Goal: Task Accomplishment & Management: Use online tool/utility

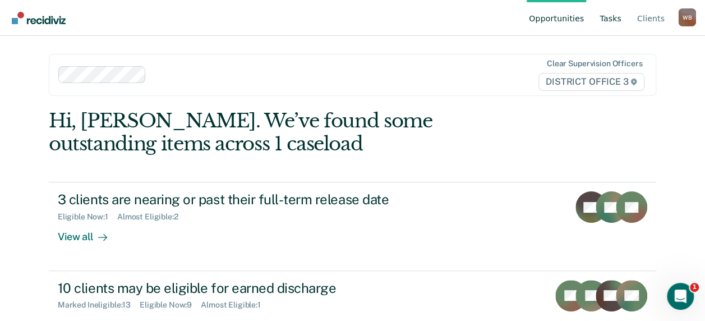
click at [618, 18] on link "Tasks" at bounding box center [610, 18] width 26 height 36
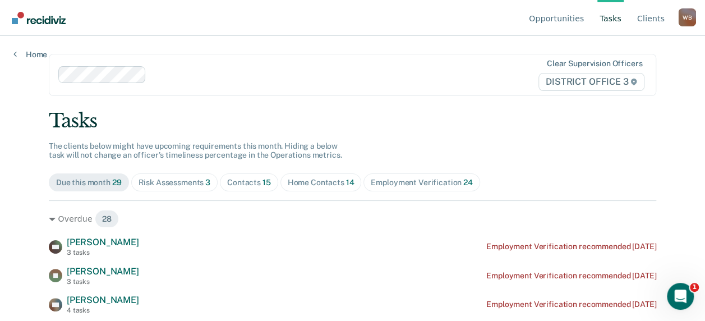
click at [249, 183] on div "Contacts 15" at bounding box center [249, 183] width 44 height 10
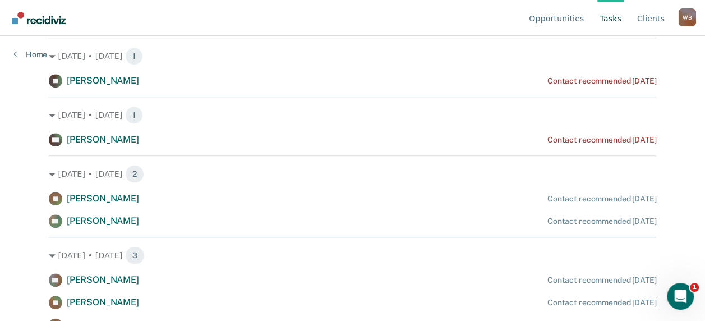
scroll to position [505, 0]
